Goal: Check status: Check status

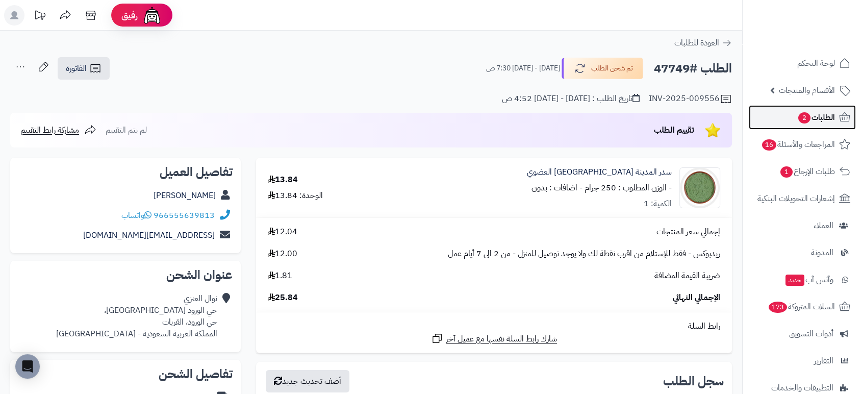
click at [828, 111] on span "الطلبات 2" at bounding box center [816, 117] width 38 height 14
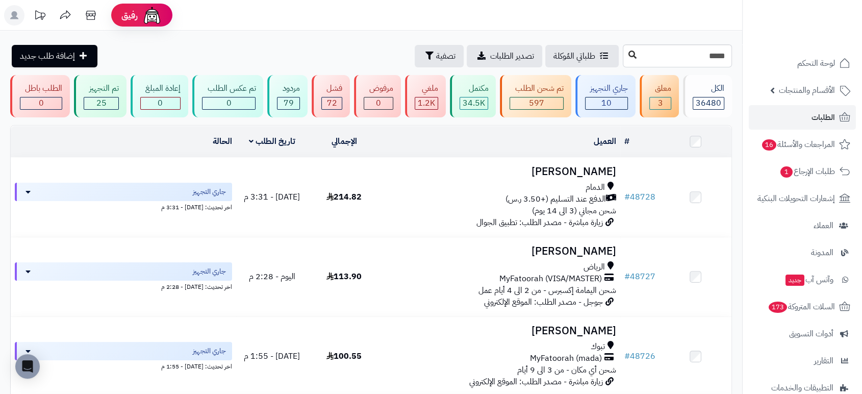
type input "*****"
click at [625, 49] on button at bounding box center [632, 54] width 15 height 19
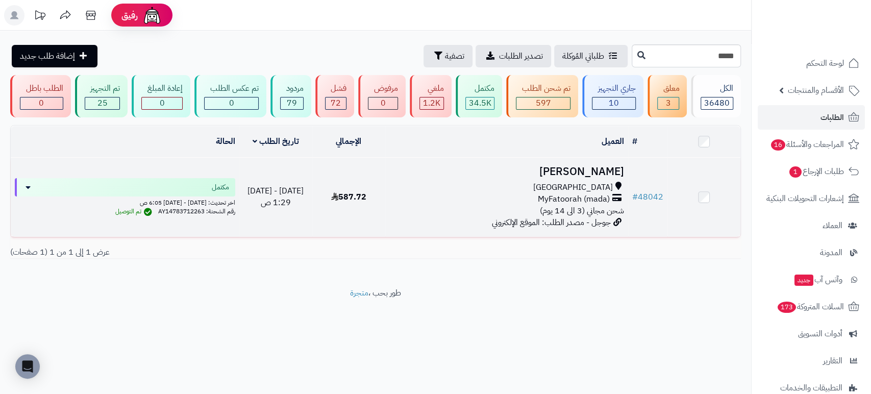
click at [572, 166] on h3 "محمد علي عاشور" at bounding box center [506, 172] width 235 height 12
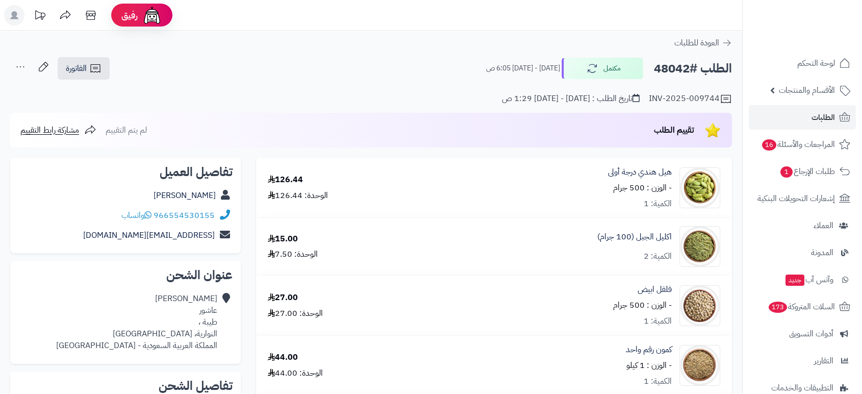
scroll to position [344, 0]
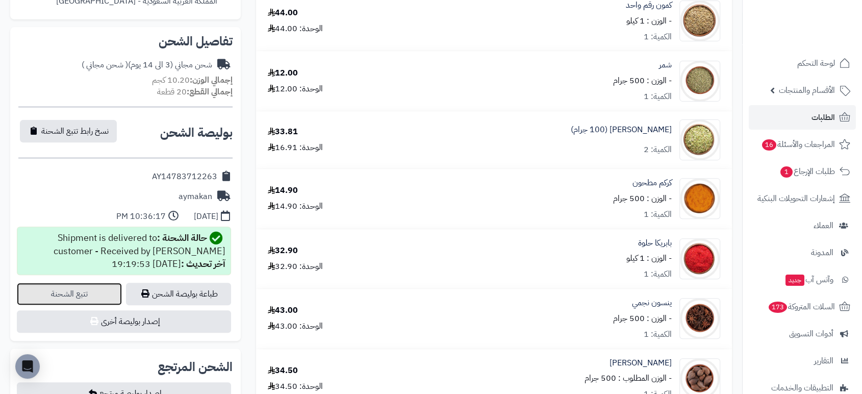
click at [83, 294] on link "تتبع الشحنة" at bounding box center [69, 294] width 105 height 22
